Goal: Task Accomplishment & Management: Manage account settings

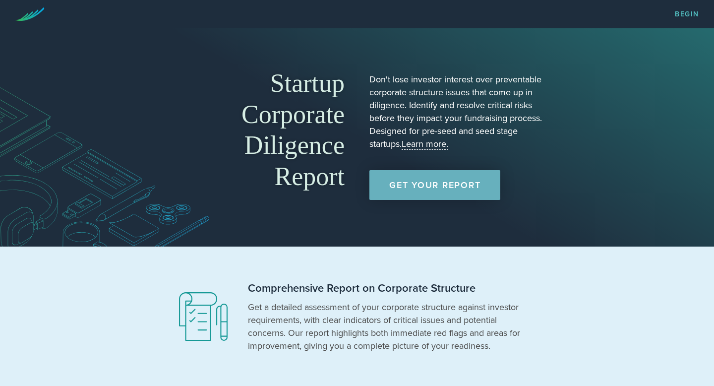
click at [444, 196] on link "Get Your Report" at bounding box center [434, 185] width 131 height 30
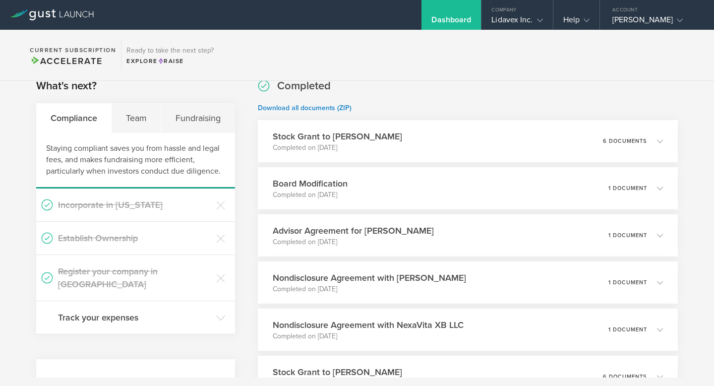
scroll to position [173, 0]
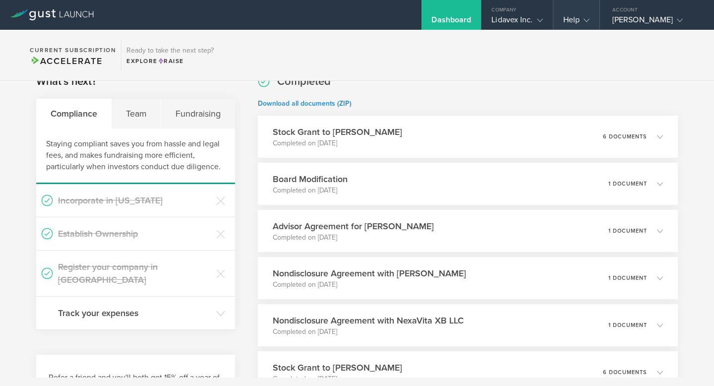
click at [553, 16] on div "Help" at bounding box center [576, 15] width 46 height 30
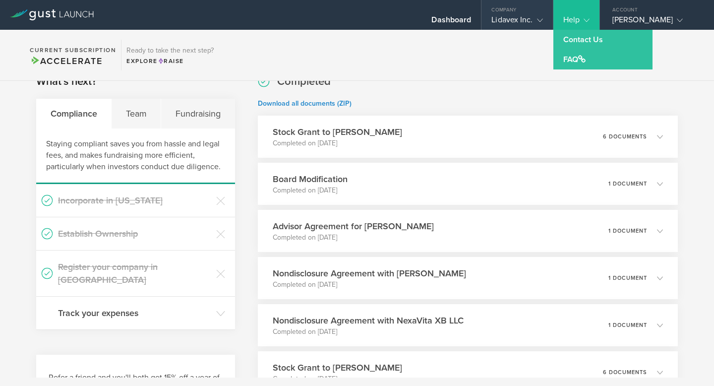
click at [533, 20] on gust-icon at bounding box center [538, 20] width 10 height 10
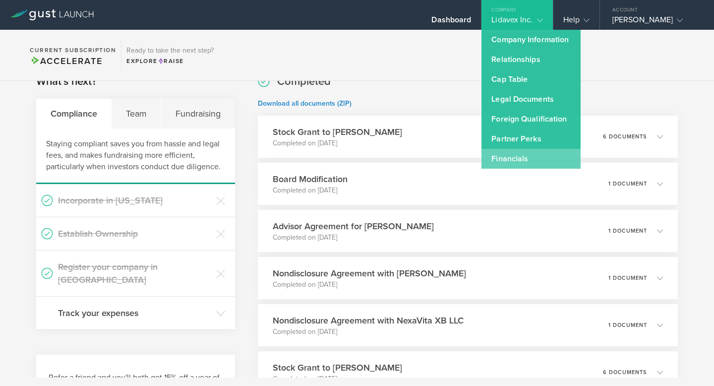
click at [529, 158] on link "Financials" at bounding box center [530, 159] width 99 height 20
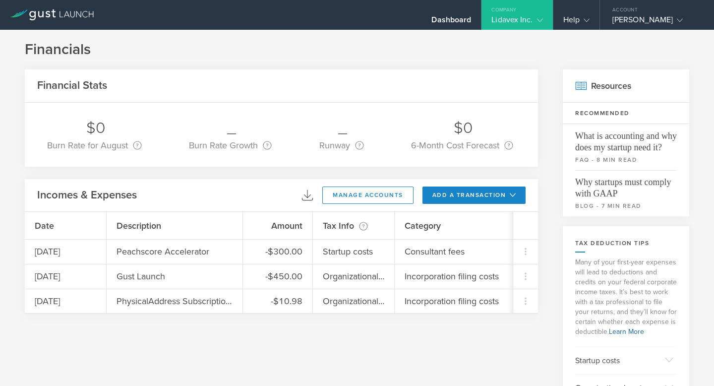
click at [499, 23] on div "Lidavex Inc." at bounding box center [516, 22] width 51 height 15
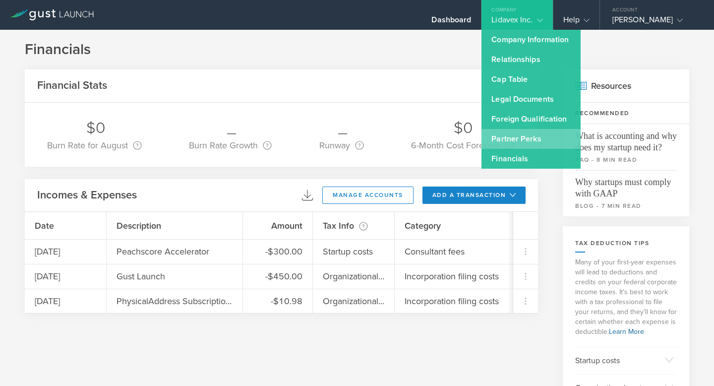
click at [516, 141] on link "Partner Perks" at bounding box center [530, 139] width 99 height 20
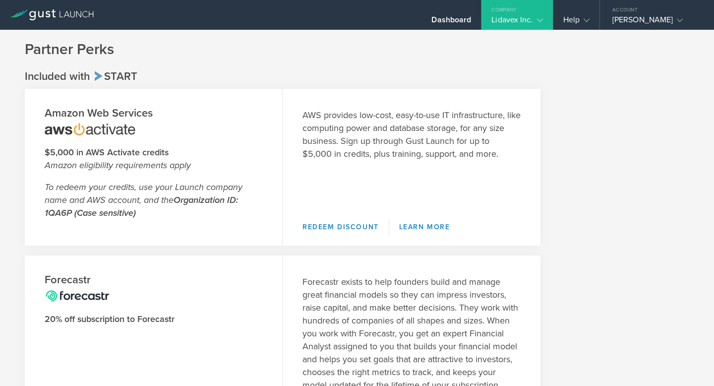
click at [529, 25] on div "Lidavex Inc." at bounding box center [516, 22] width 51 height 15
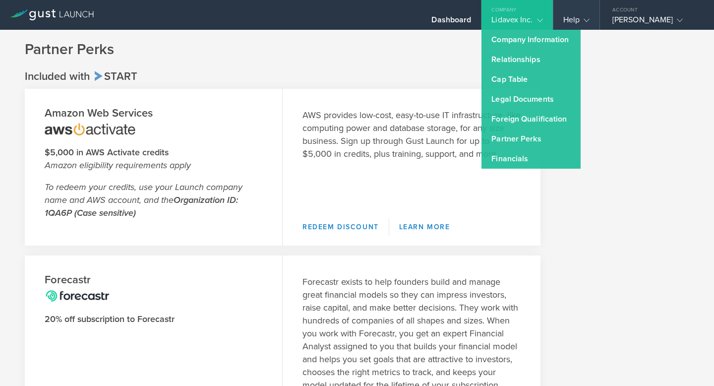
click at [574, 16] on div "Help" at bounding box center [576, 22] width 26 height 15
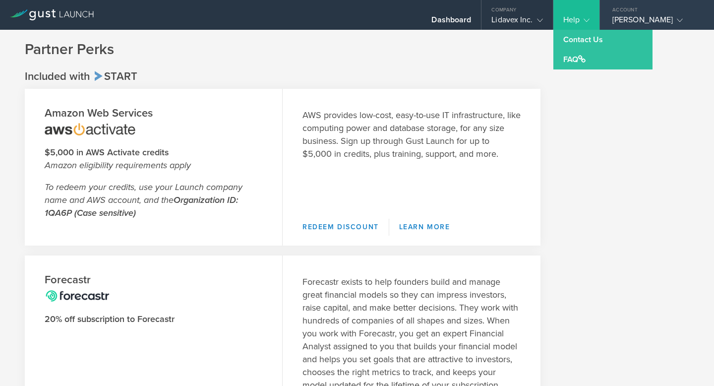
click at [648, 13] on div "Account" at bounding box center [657, 7] width 114 height 15
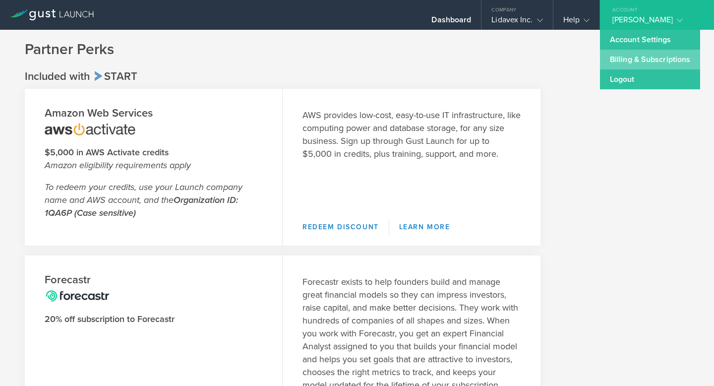
click at [650, 65] on link "Billing & Subscriptions" at bounding box center [650, 60] width 100 height 20
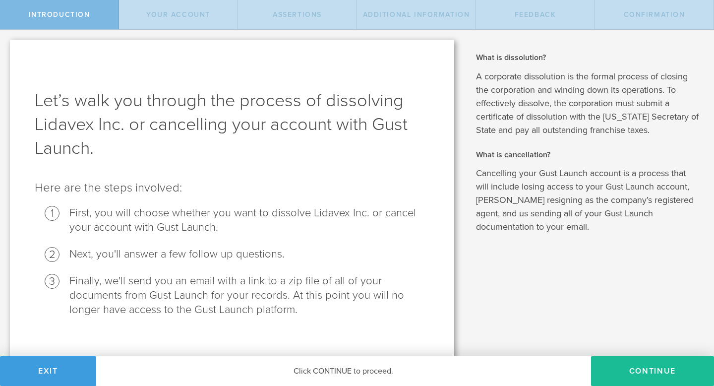
scroll to position [10, 0]
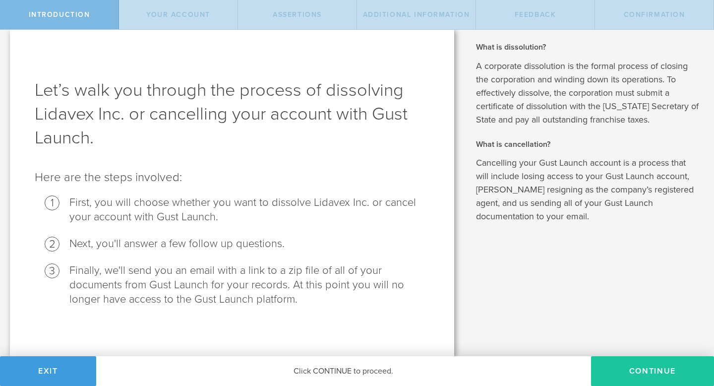
click at [626, 375] on button "Continue" at bounding box center [652, 371] width 123 height 30
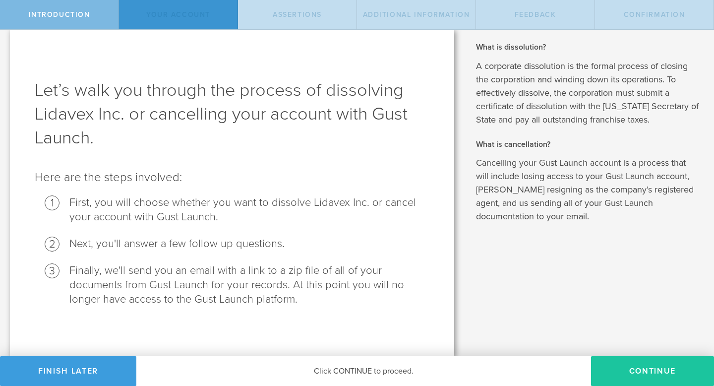
scroll to position [0, 0]
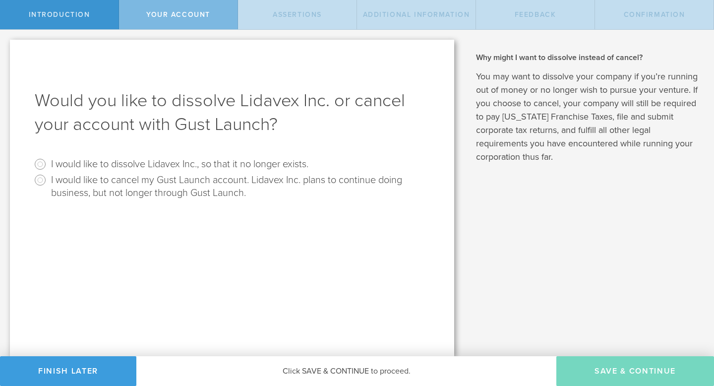
click at [278, 158] on label "I would like to dissolve Lidavex Inc., so that it no longer exists." at bounding box center [179, 163] width 257 height 14
click at [48, 158] on input "I would like to dissolve Lidavex Inc., so that it no longer exists." at bounding box center [40, 164] width 16 height 16
radio input "true"
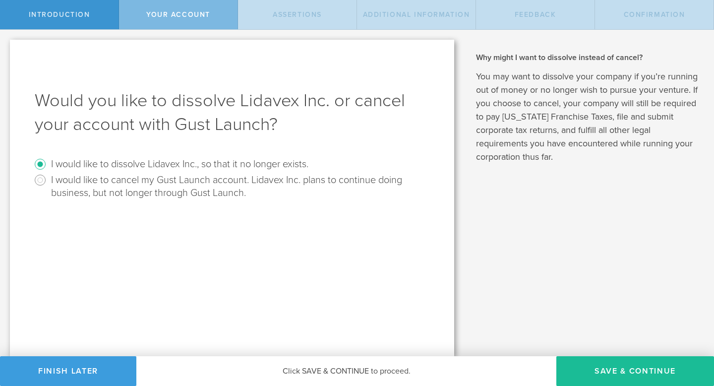
click at [278, 182] on label "I would like to cancel my Gust Launch account. Lidavex Inc. plans to continue d…" at bounding box center [239, 185] width 376 height 27
click at [48, 182] on input "I would like to cancel my Gust Launch account. Lidavex Inc. plans to continue d…" at bounding box center [40, 180] width 16 height 16
radio input "true"
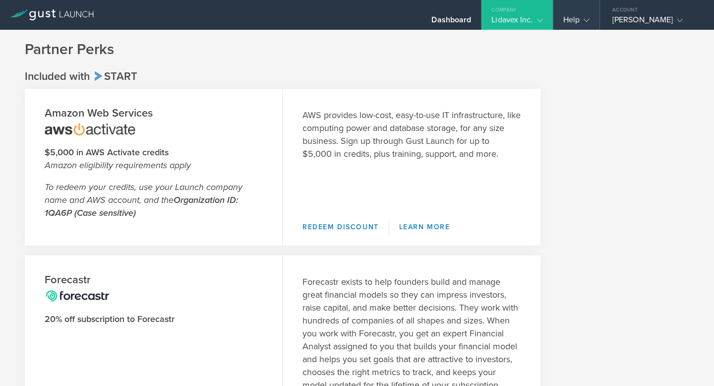
click at [572, 20] on div "Help" at bounding box center [576, 22] width 26 height 15
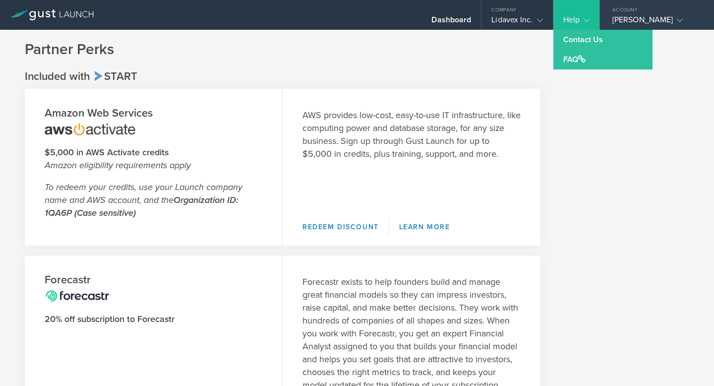
click at [641, 19] on div "Kamola Mirjalilova" at bounding box center [654, 22] width 84 height 15
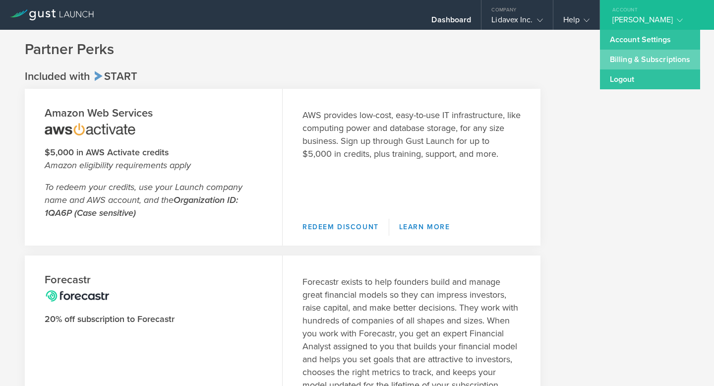
click at [646, 60] on link "Billing & Subscriptions" at bounding box center [650, 60] width 100 height 20
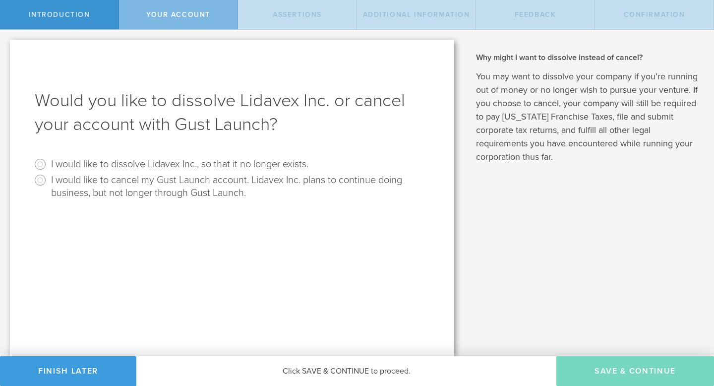
click at [271, 180] on label "I would like to cancel my Gust Launch account. Lidavex Inc. plans to continue d…" at bounding box center [239, 185] width 376 height 27
click at [48, 180] on input "I would like to cancel my Gust Launch account. Lidavex Inc. plans to continue d…" at bounding box center [40, 180] width 16 height 16
radio input "true"
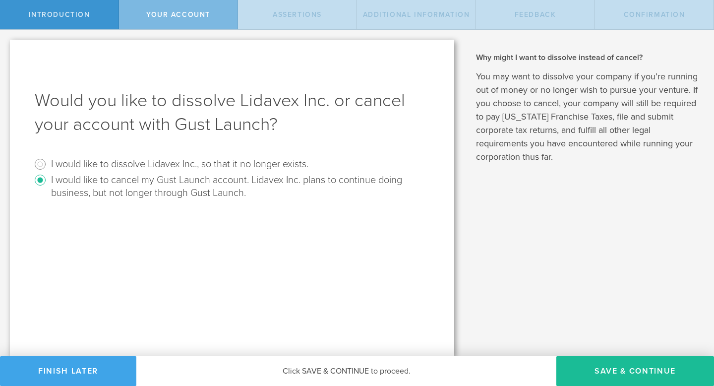
click at [89, 385] on button "Finish Later" at bounding box center [68, 371] width 136 height 30
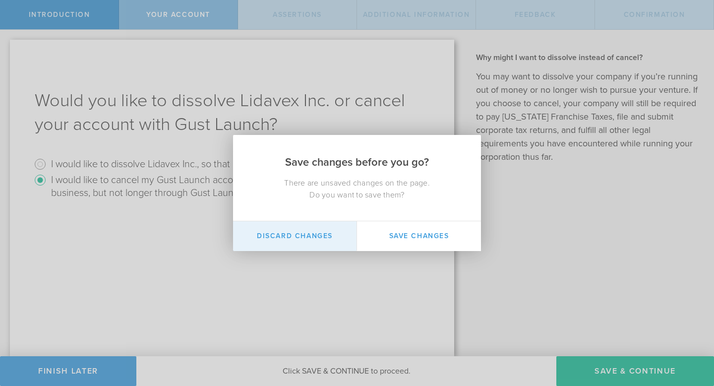
click at [309, 235] on button "Discard Changes" at bounding box center [295, 236] width 124 height 30
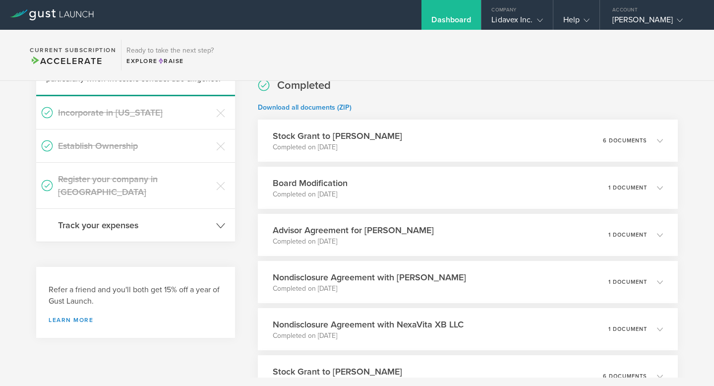
scroll to position [202, 0]
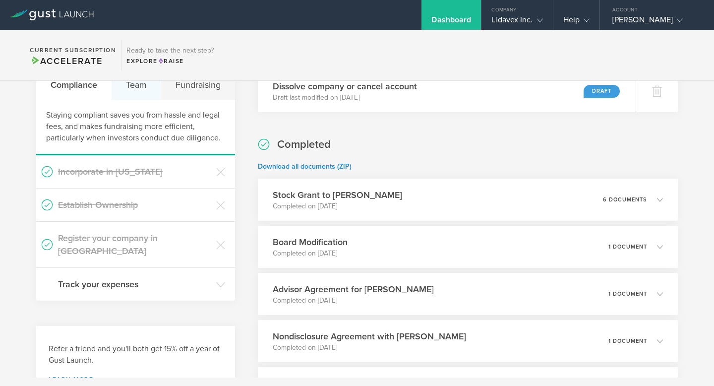
click at [140, 88] on div "Team" at bounding box center [137, 85] width 50 height 30
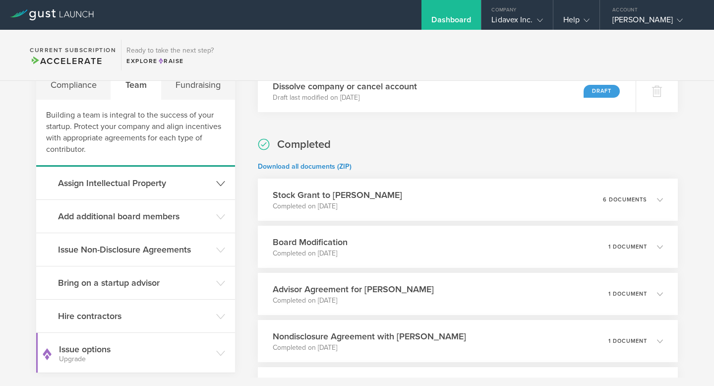
click at [161, 188] on h3 "Assign Intellectual Property" at bounding box center [134, 182] width 153 height 13
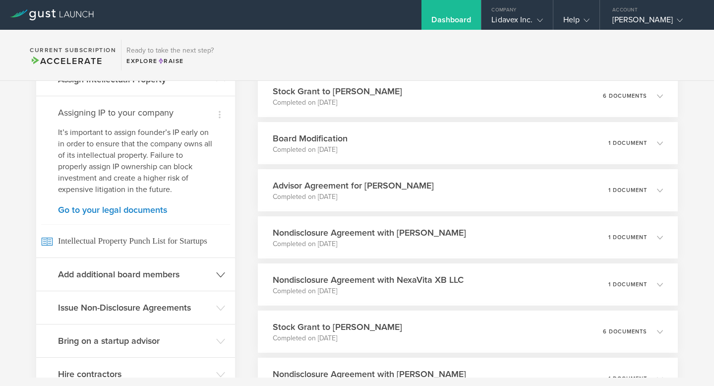
scroll to position [361, 0]
